Goal: Contribute content: Add original content to the website for others to see

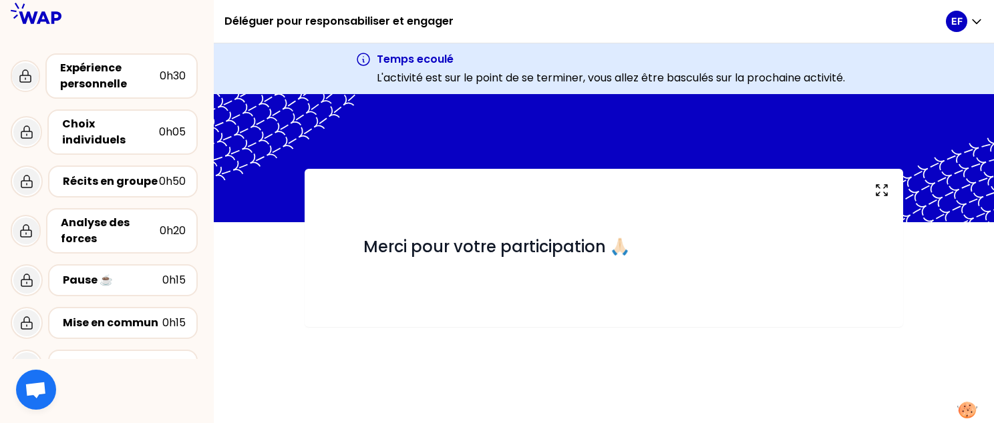
click at [411, 21] on h1 "Déléguer pour responsabiliser et engager" at bounding box center [338, 21] width 229 height 43
click at [29, 20] on icon at bounding box center [36, 13] width 51 height 21
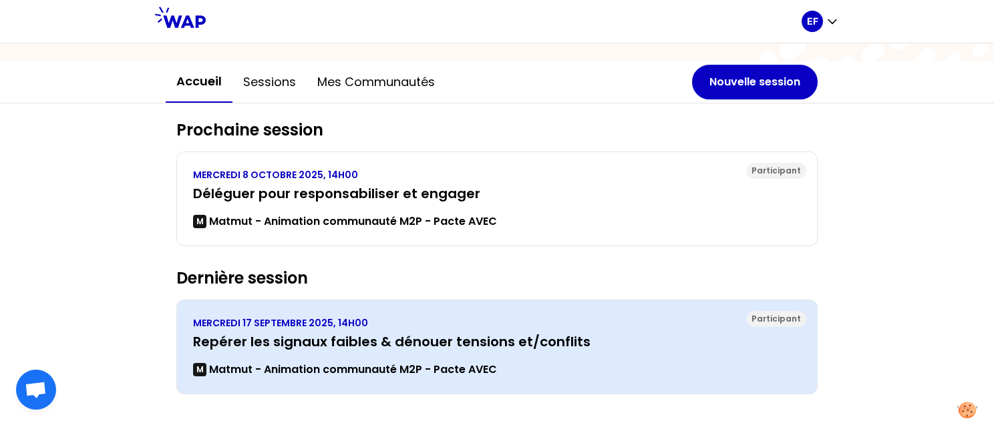
scroll to position [123, 0]
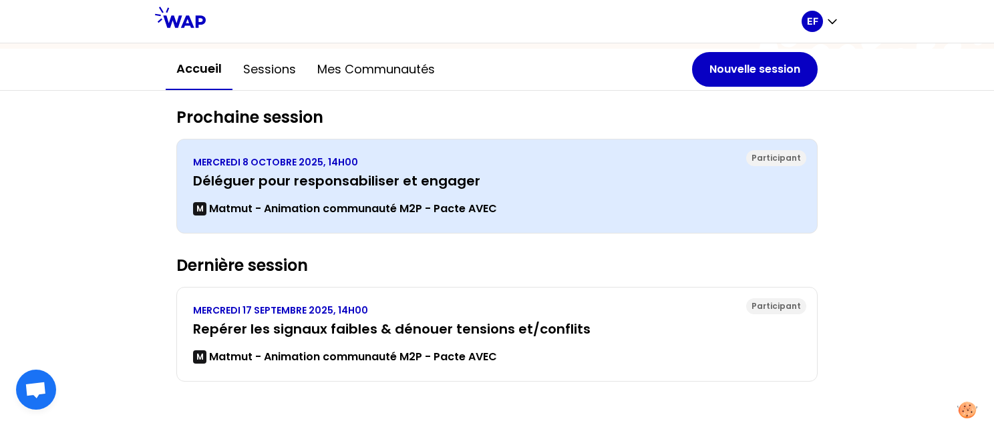
click at [382, 190] on div "MERCREDI 8 OCTOBRE 2025, 14H00 Déléguer pour responsabiliser et engager M Matmu…" at bounding box center [497, 186] width 608 height 61
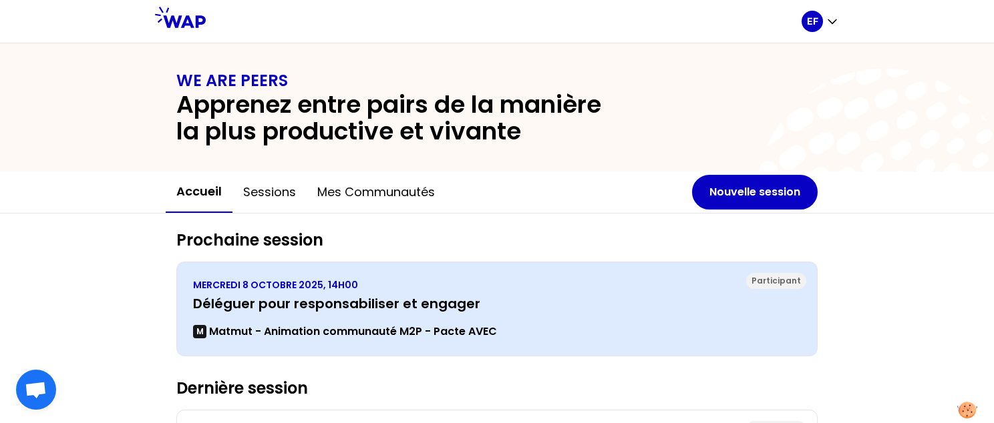
click at [413, 335] on p "Matmut - Animation communauté M2P - Pacte AVEC" at bounding box center [353, 332] width 288 height 16
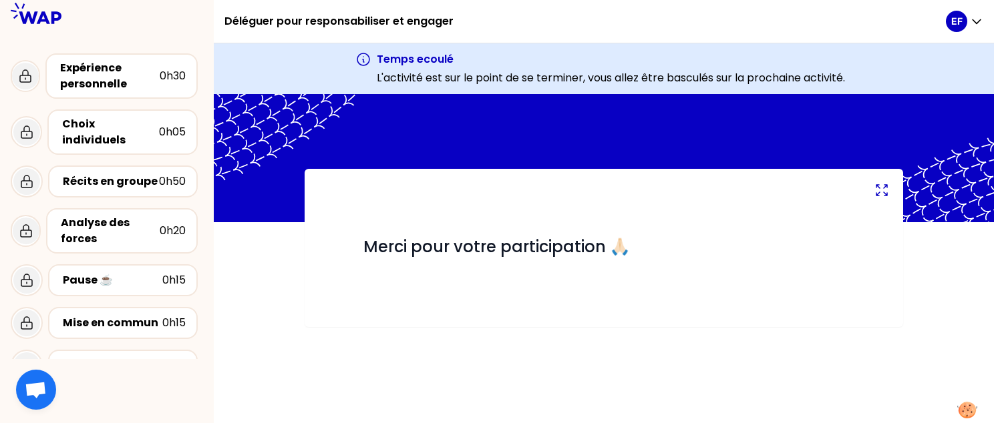
click at [884, 194] on icon at bounding box center [881, 190] width 16 height 16
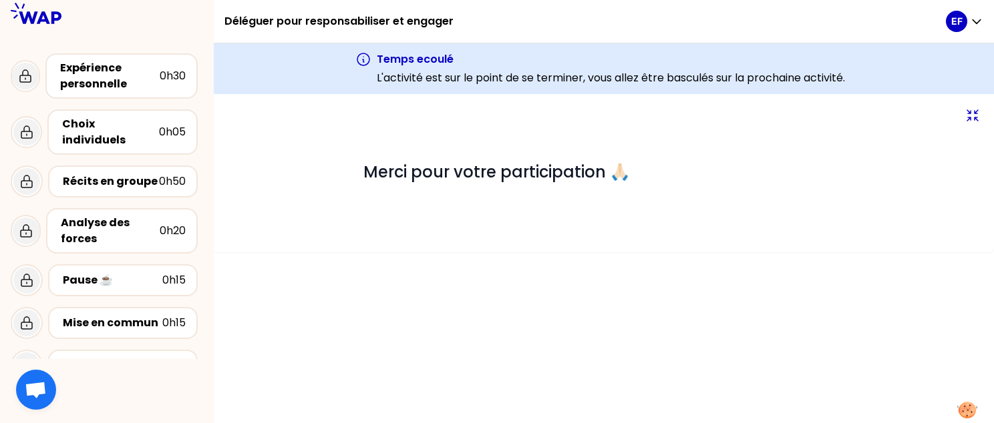
click at [972, 112] on icon at bounding box center [972, 116] width 16 height 16
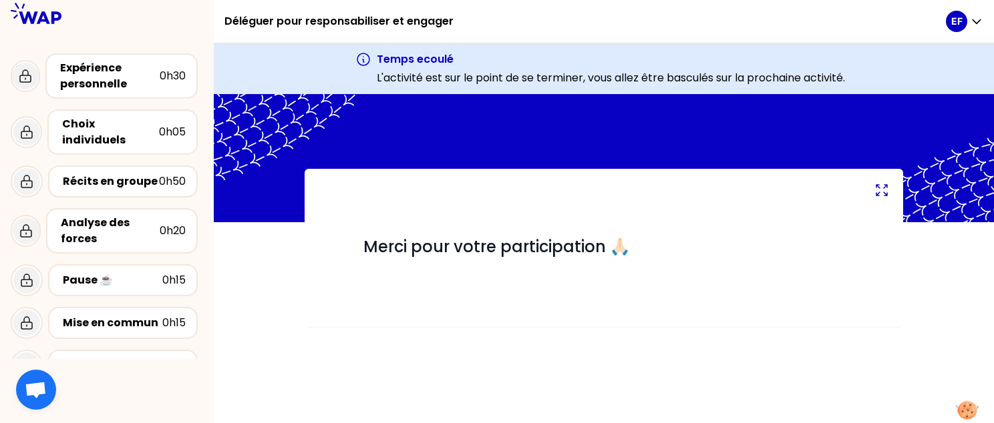
click at [964, 413] on img at bounding box center [967, 410] width 22 height 19
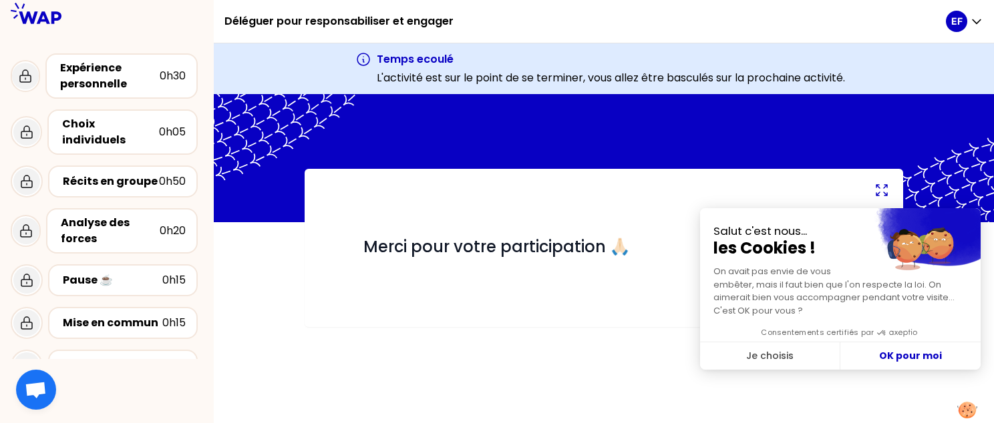
click at [862, 407] on div "# Merci pour votre participation 🙏🏻" at bounding box center [604, 258] width 780 height 329
click at [912, 354] on button "OK pour moi" at bounding box center [910, 357] width 140 height 28
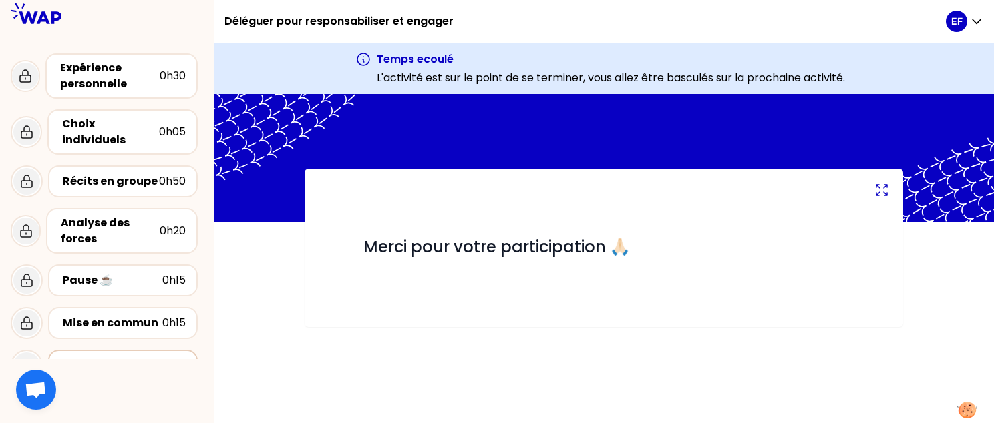
scroll to position [191, 0]
click at [351, 245] on button "#" at bounding box center [350, 248] width 8 height 16
click at [96, 72] on div "Expérience personnelle" at bounding box center [109, 76] width 99 height 32
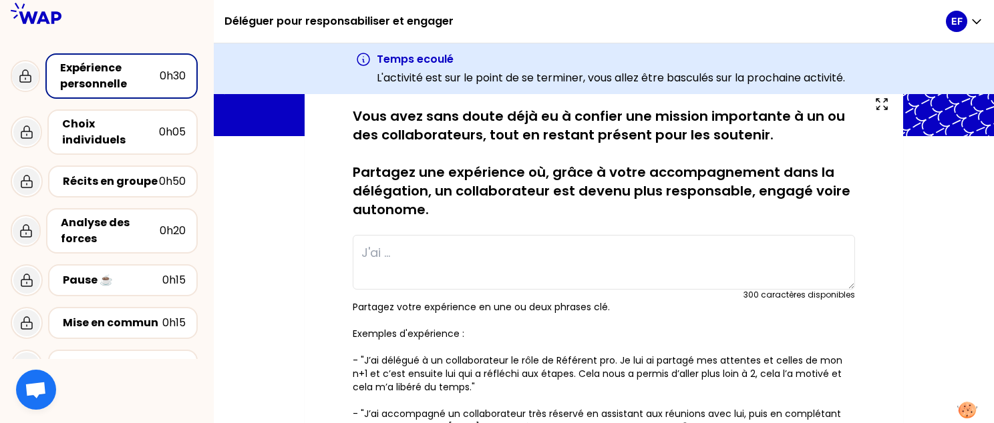
scroll to position [67, 0]
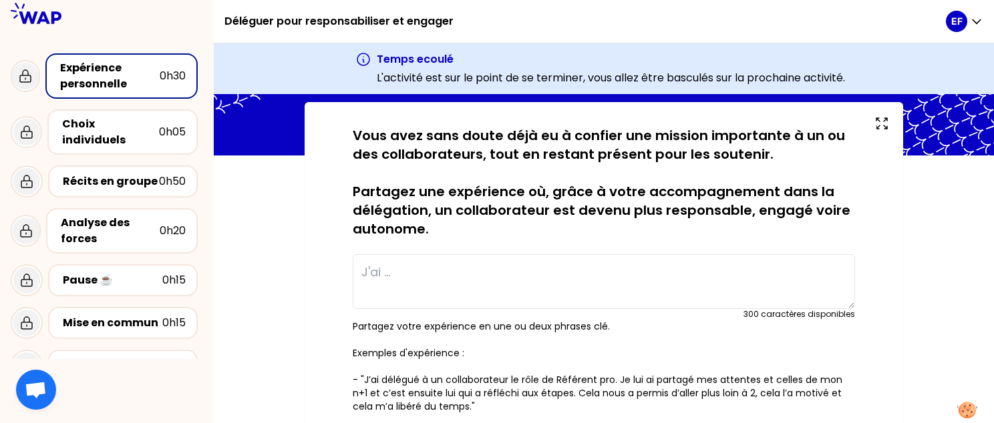
click at [458, 262] on textarea at bounding box center [604, 281] width 502 height 55
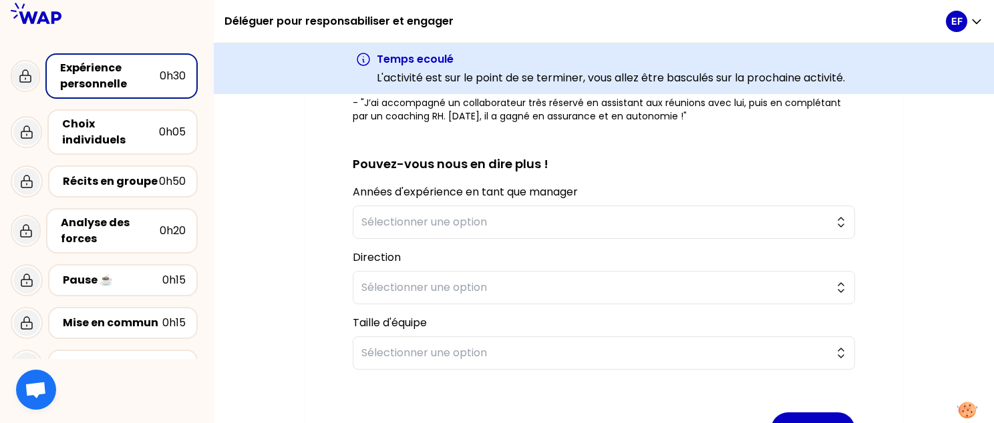
scroll to position [401, 0]
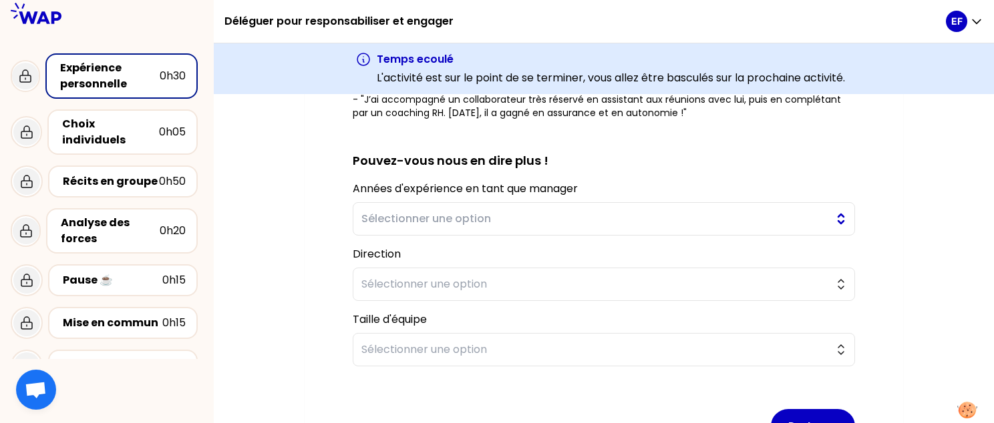
type textarea "J'ai délégué à plusieurs reprises des TEMPOS ou des Morning meeting à UNE CEA. …"
click at [514, 224] on span "Sélectionner une option" at bounding box center [594, 219] width 466 height 16
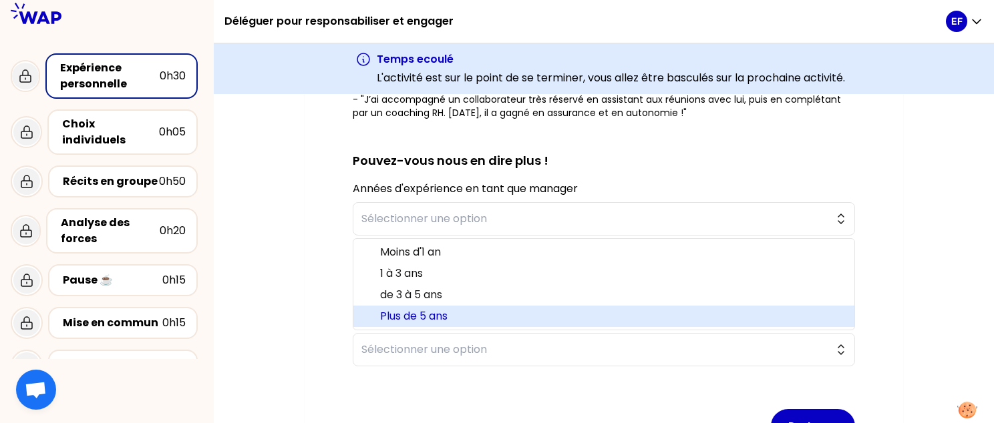
click at [446, 309] on span "Plus de 5 ans" at bounding box center [611, 317] width 463 height 16
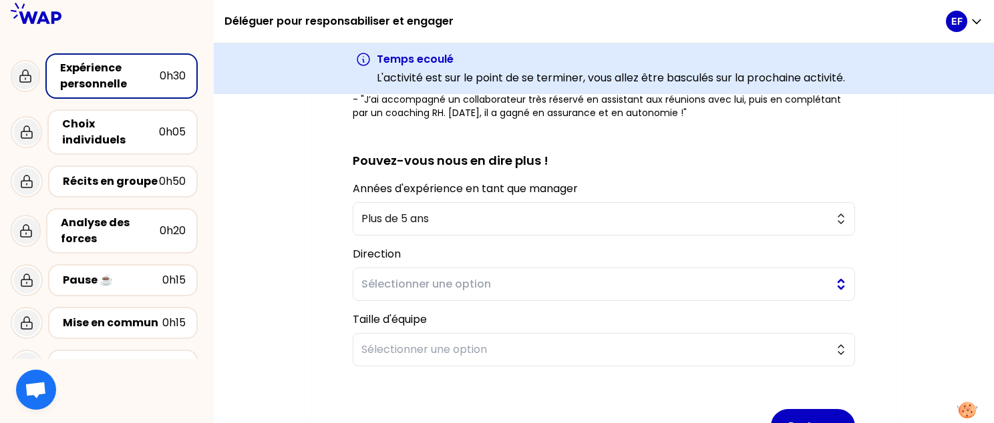
click at [446, 292] on button "Sélectionner une option" at bounding box center [604, 284] width 502 height 33
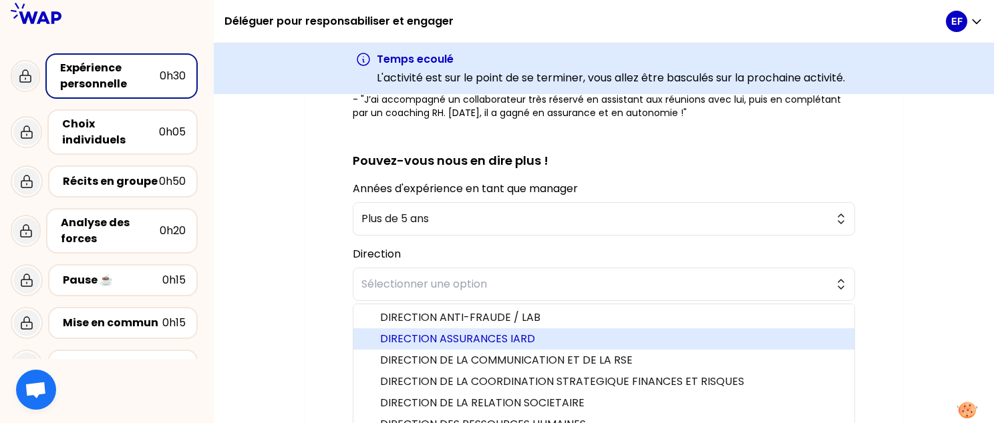
click at [546, 331] on span "DIRECTION ASSURANCES IARD" at bounding box center [611, 339] width 463 height 16
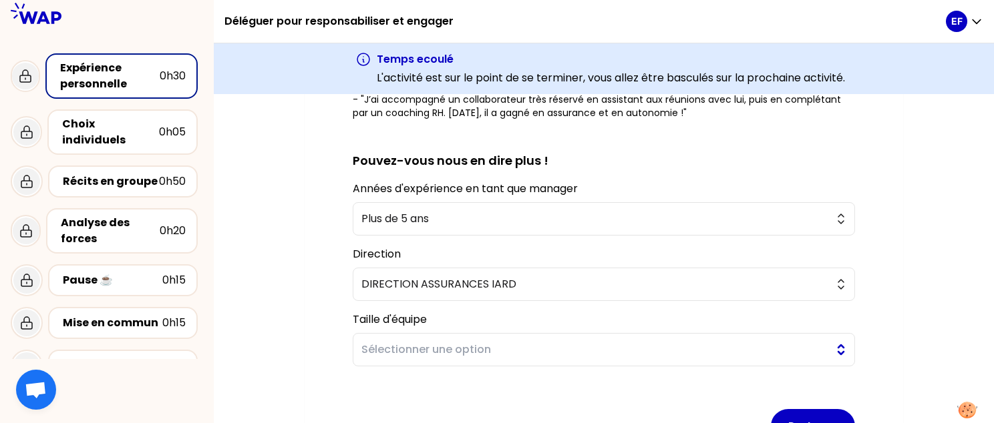
click at [449, 342] on span "Sélectionner une option" at bounding box center [594, 350] width 466 height 16
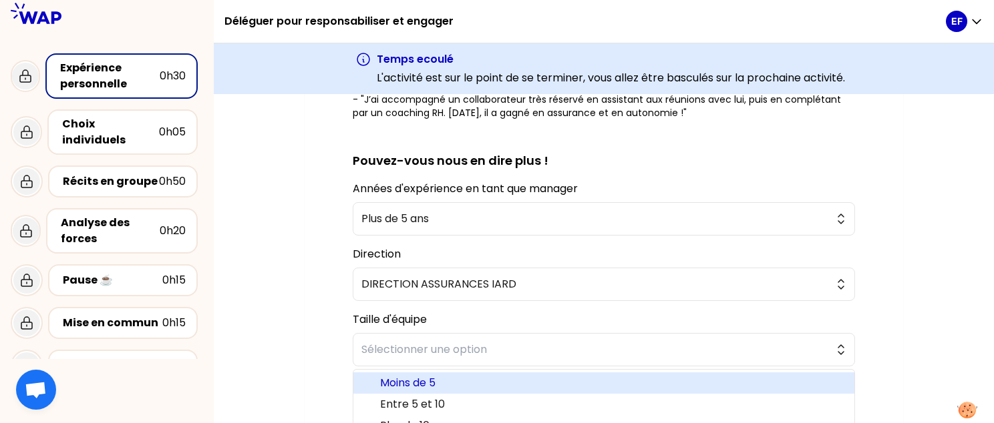
click at [443, 387] on span "Moins de 5" at bounding box center [611, 383] width 463 height 16
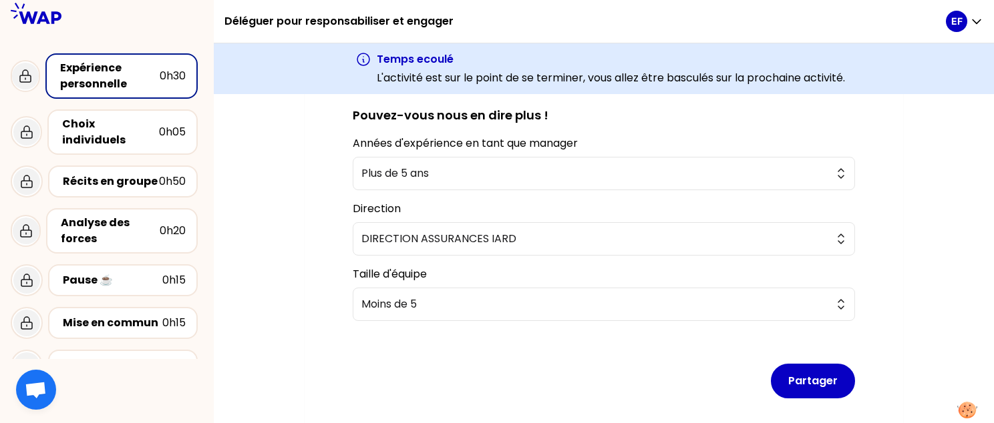
scroll to position [499, 0]
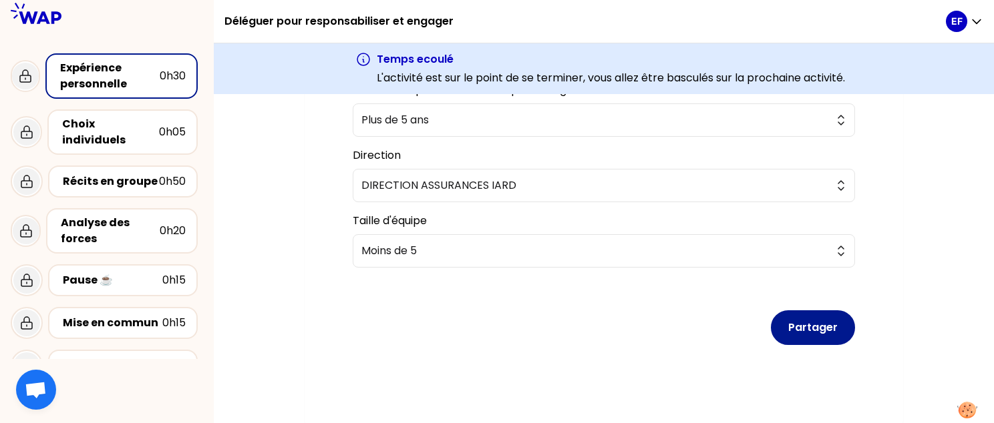
click at [791, 320] on button "Partager" at bounding box center [813, 328] width 84 height 35
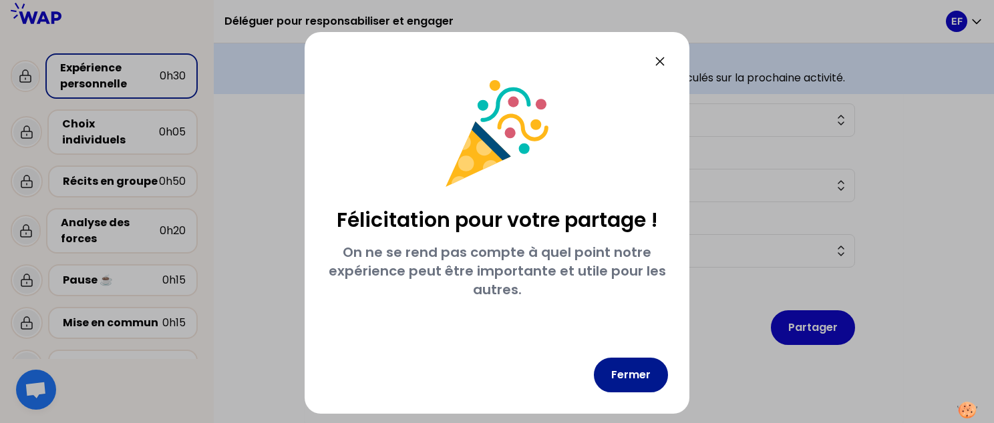
click at [636, 372] on button "Fermer" at bounding box center [631, 375] width 74 height 35
